Goal: Task Accomplishment & Management: Use online tool/utility

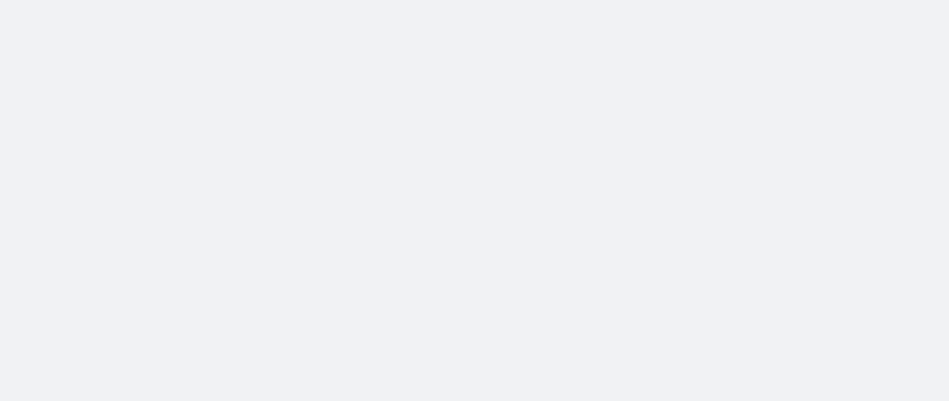
click at [348, 127] on body at bounding box center [474, 200] width 949 height 401
click at [309, 138] on body at bounding box center [474, 200] width 949 height 401
